Goal: Information Seeking & Learning: Learn about a topic

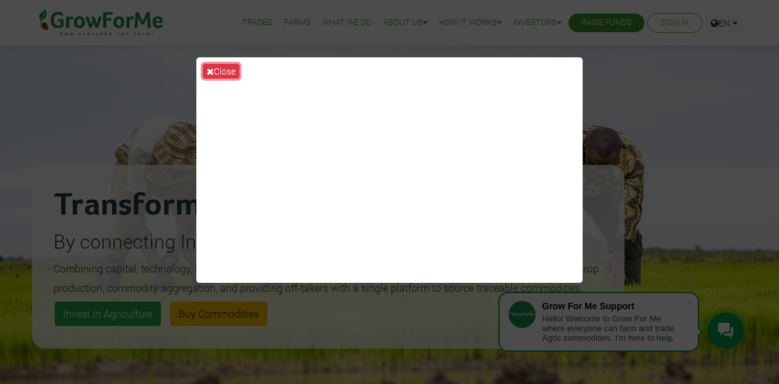
click at [229, 70] on button "Close" at bounding box center [221, 71] width 37 height 15
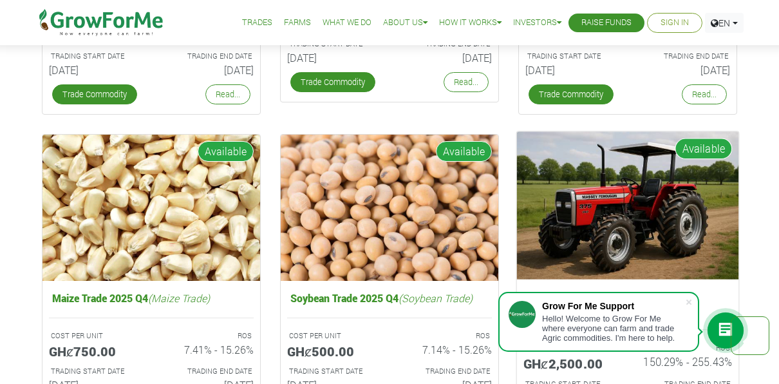
scroll to position [1941, 0]
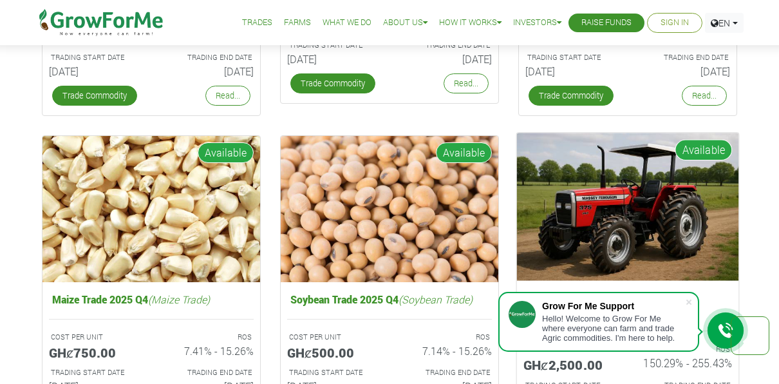
click at [617, 203] on img at bounding box center [628, 207] width 222 height 148
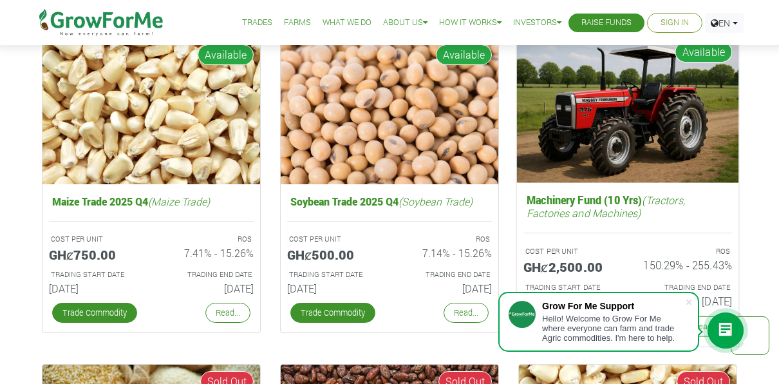
scroll to position [2039, 0]
click at [621, 111] on img at bounding box center [628, 109] width 222 height 148
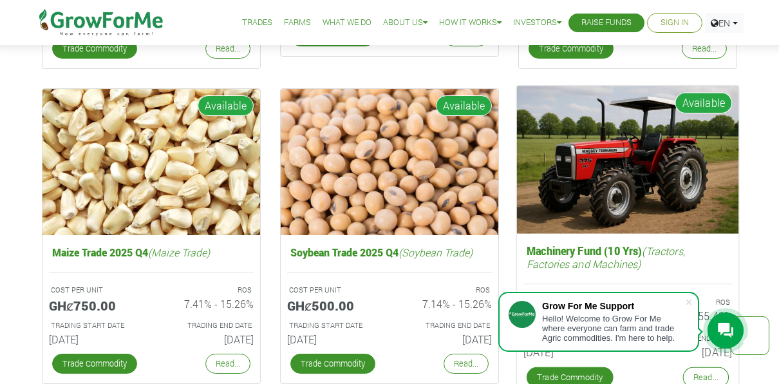
scroll to position [1988, 0]
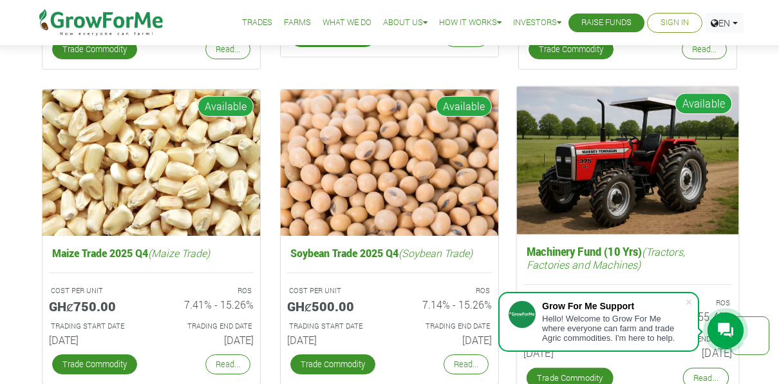
click at [621, 111] on img at bounding box center [628, 161] width 222 height 148
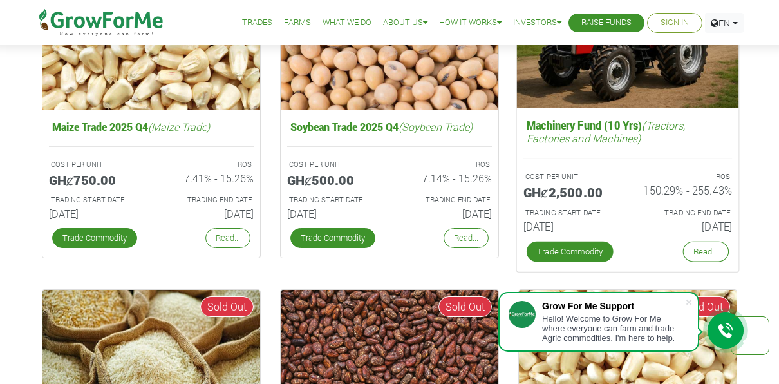
scroll to position [2115, 0]
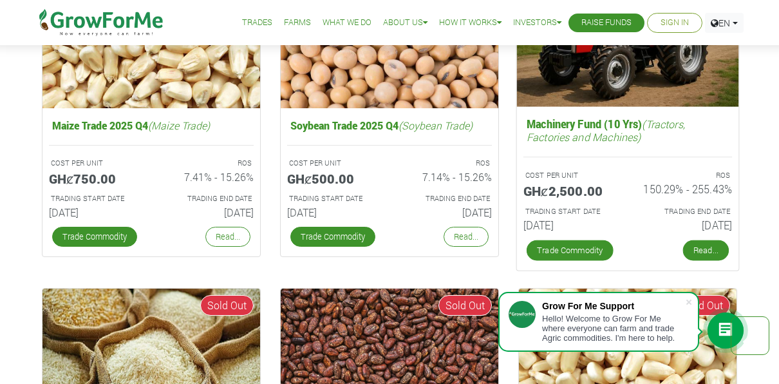
click at [704, 250] on link "Read..." at bounding box center [706, 250] width 46 height 21
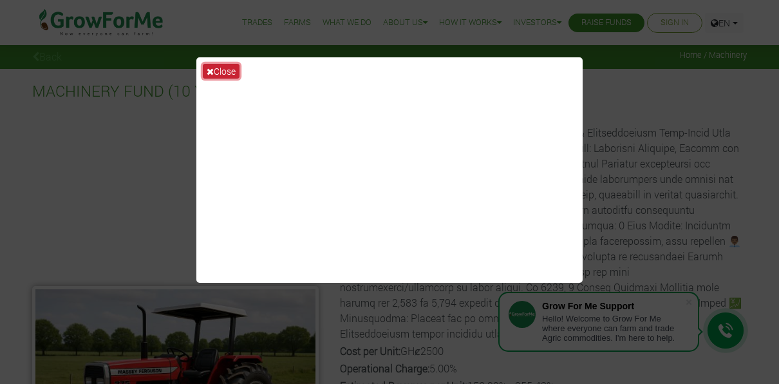
click at [216, 73] on button "Close" at bounding box center [221, 71] width 37 height 15
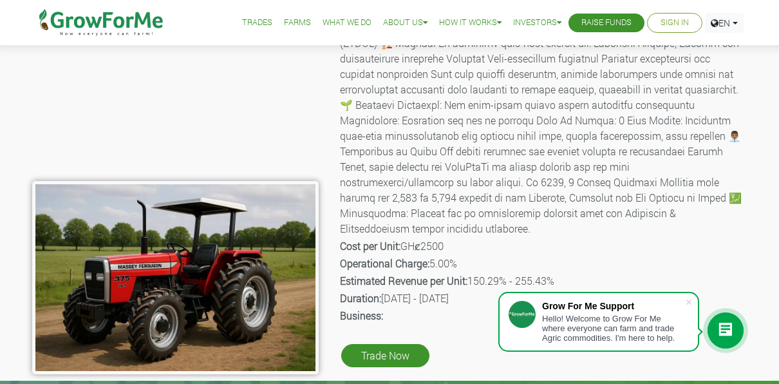
scroll to position [106, 0]
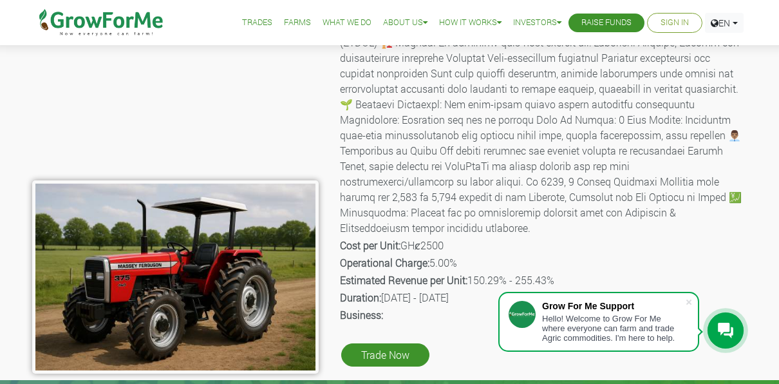
click at [403, 273] on b "Estimated Revenue per Unit:" at bounding box center [403, 280] width 127 height 14
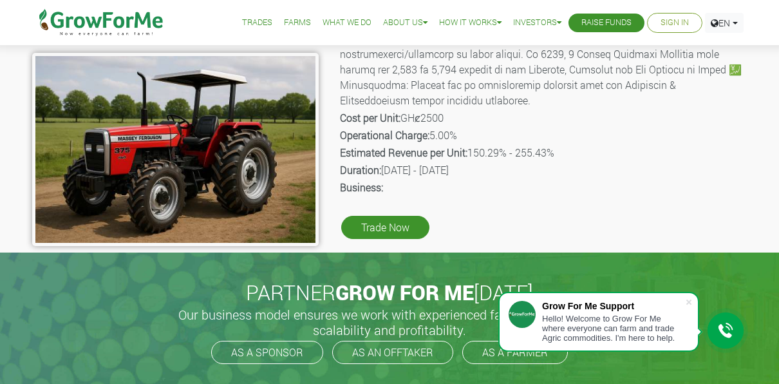
scroll to position [0, 0]
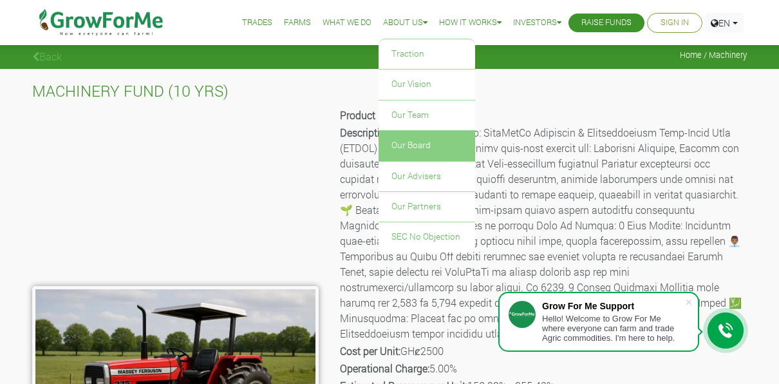
click at [430, 144] on link "Our Board" at bounding box center [426, 146] width 97 height 30
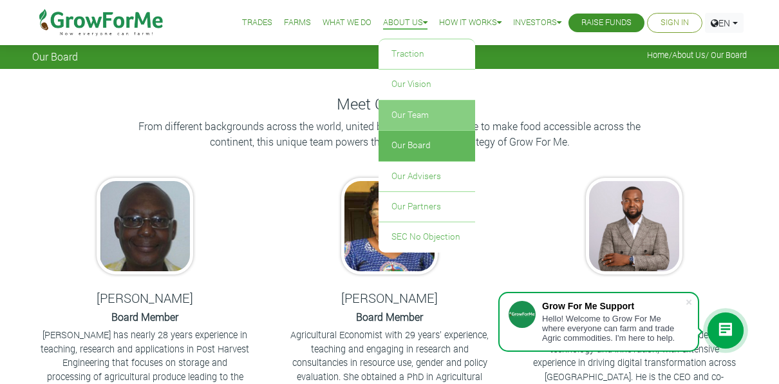
click at [396, 117] on link "Our Team" at bounding box center [426, 115] width 97 height 30
click at [407, 111] on link "Our Team" at bounding box center [426, 115] width 97 height 30
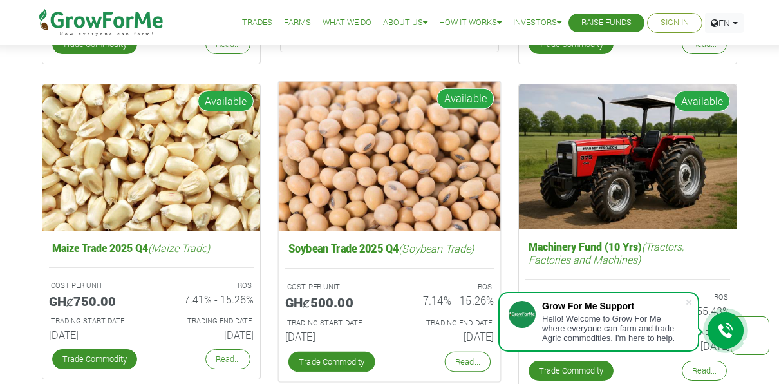
scroll to position [1994, 0]
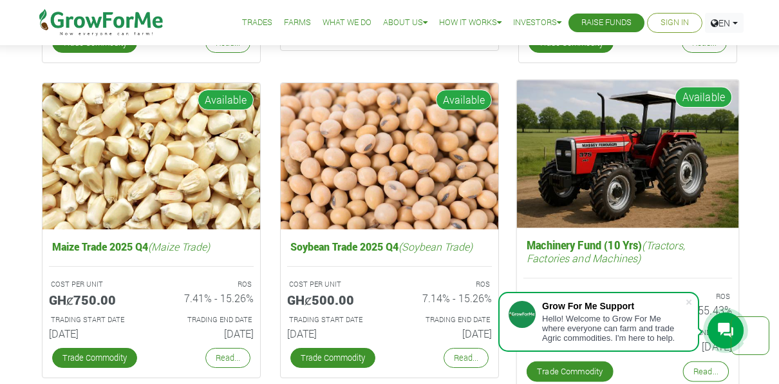
click at [602, 143] on img at bounding box center [628, 154] width 222 height 148
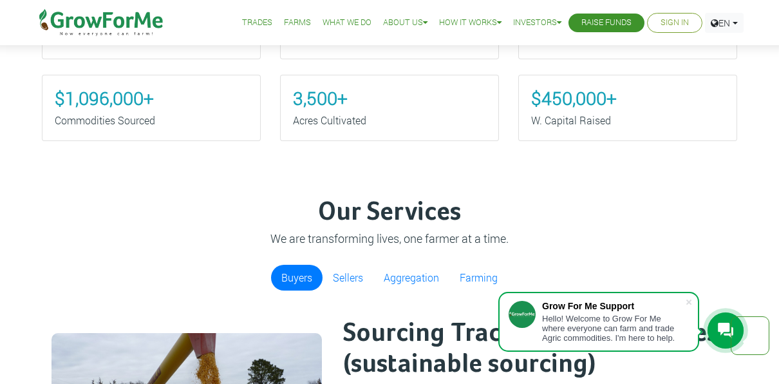
scroll to position [584, 0]
